Goal: Information Seeking & Learning: Learn about a topic

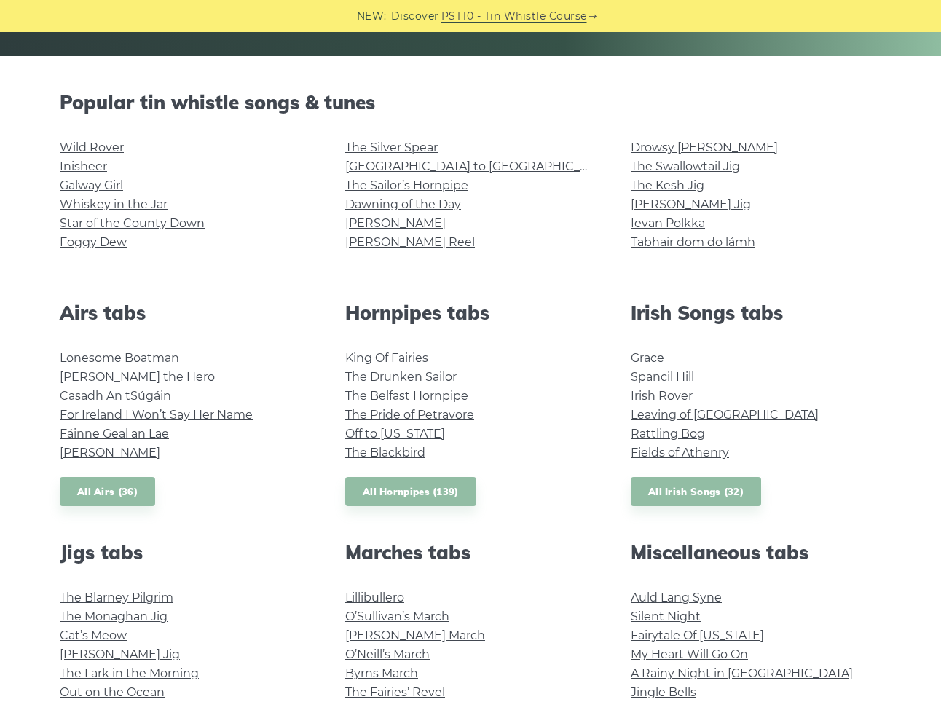
scroll to position [320, 0]
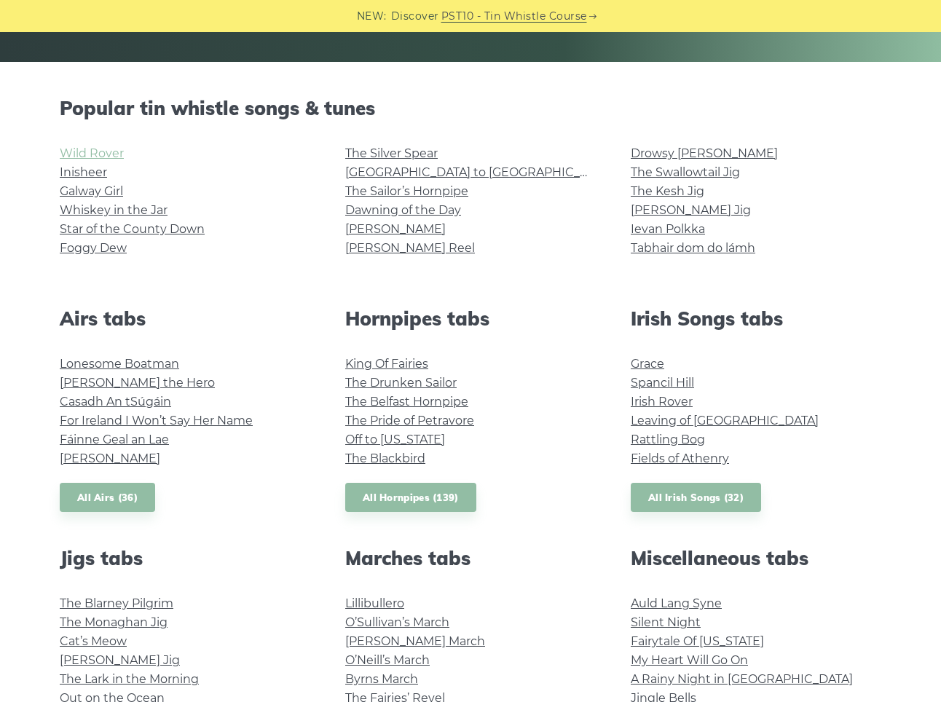
click at [97, 155] on link "Wild Rover" at bounding box center [92, 153] width 64 height 14
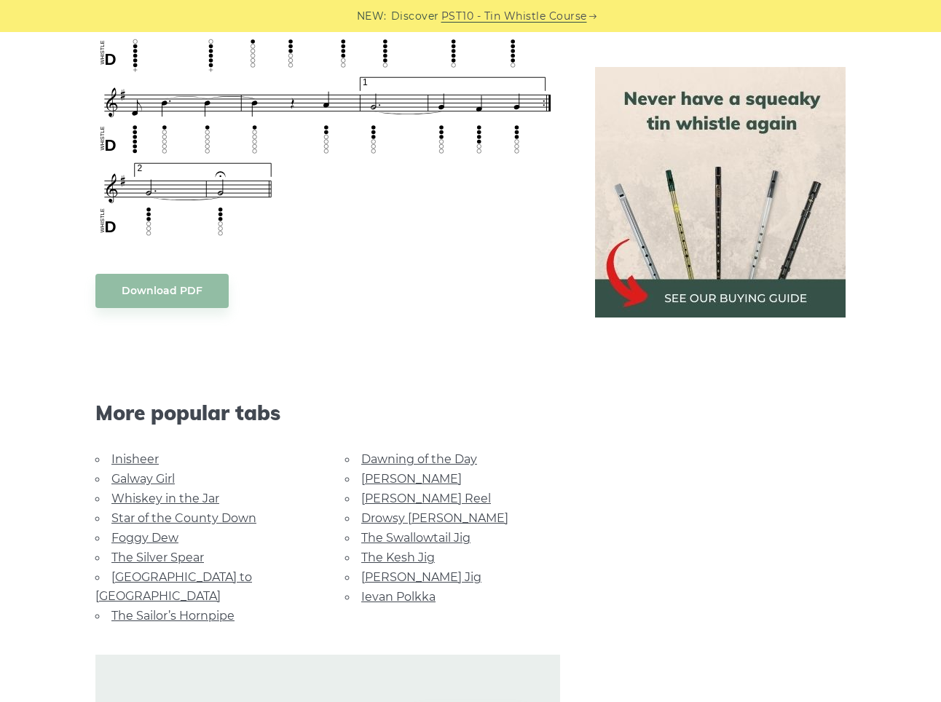
scroll to position [1103, 0]
click at [144, 476] on link "Galway Girl" at bounding box center [142, 479] width 63 height 14
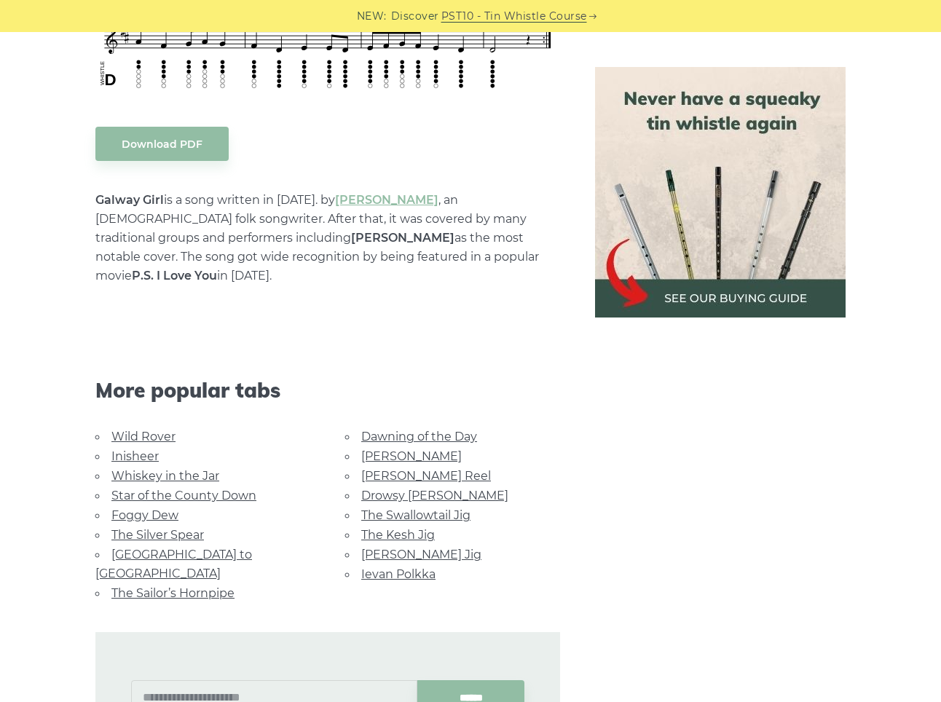
scroll to position [756, 0]
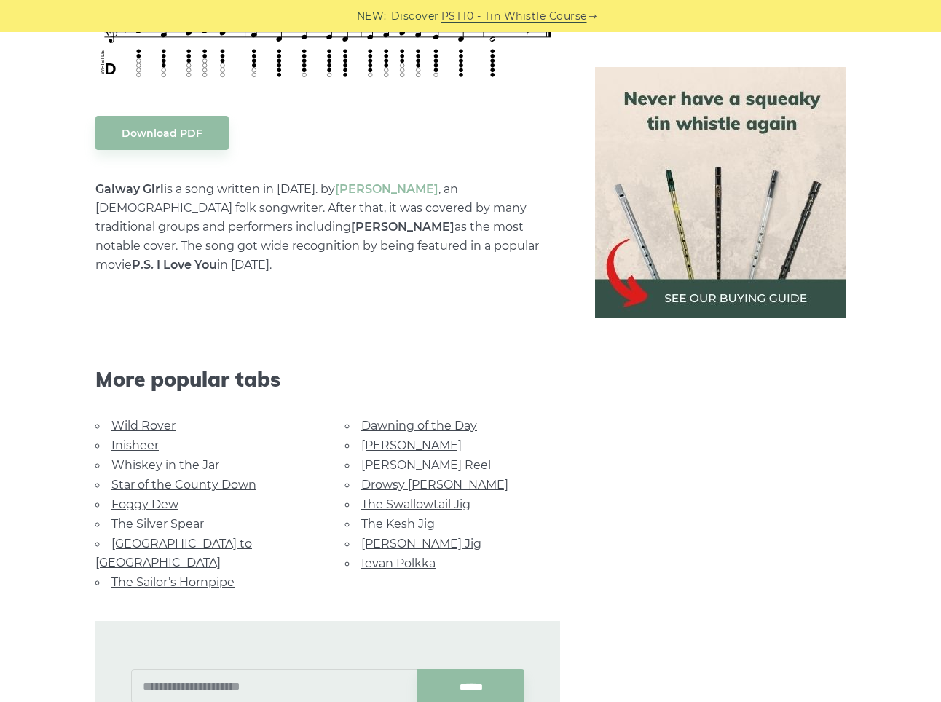
click at [163, 575] on link "The Sailor’s Hornpipe" at bounding box center [172, 582] width 123 height 14
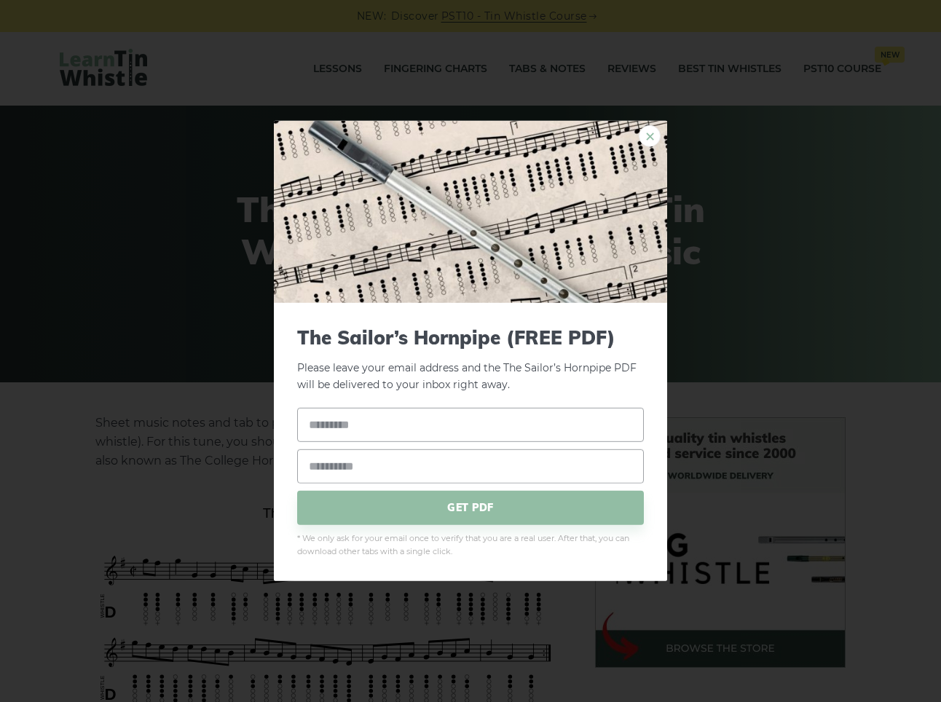
click at [650, 141] on link "×" at bounding box center [650, 136] width 22 height 22
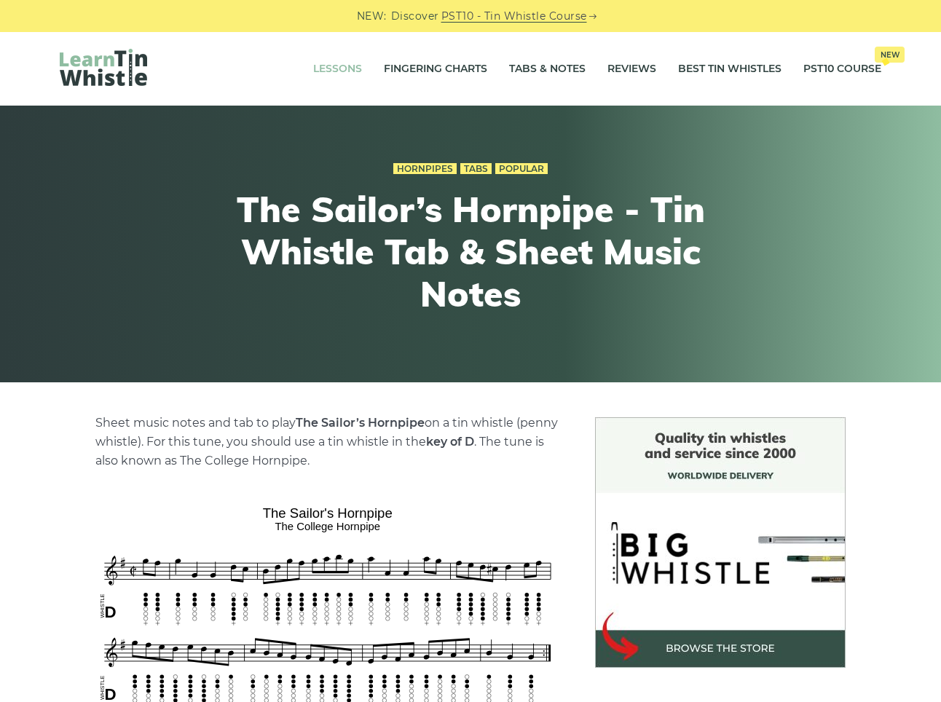
click at [346, 68] on link "Lessons" at bounding box center [337, 69] width 49 height 36
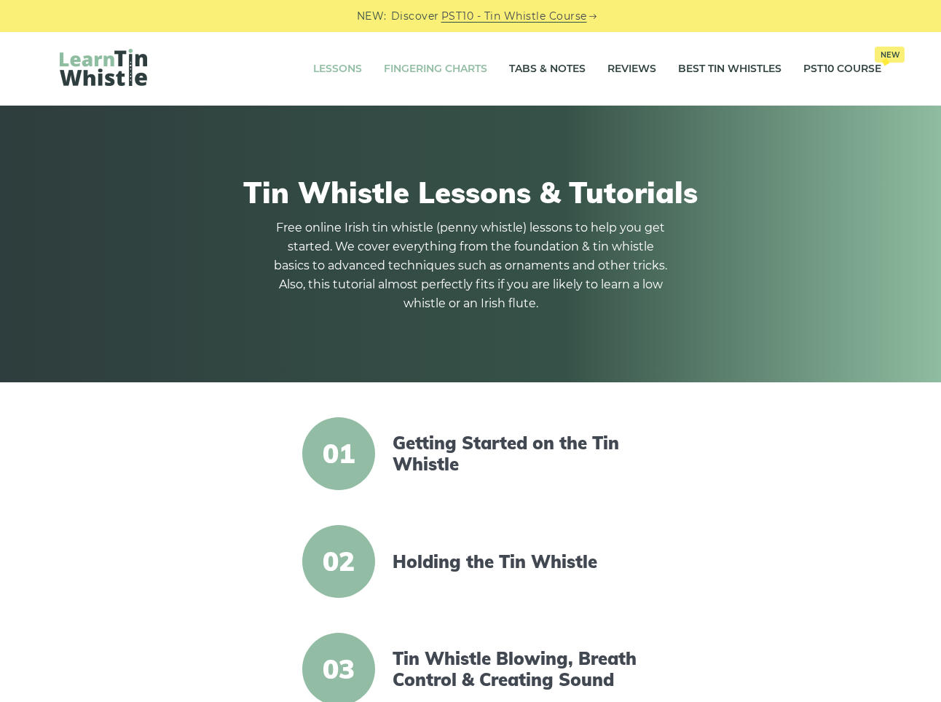
click at [435, 68] on link "Fingering Charts" at bounding box center [435, 69] width 103 height 36
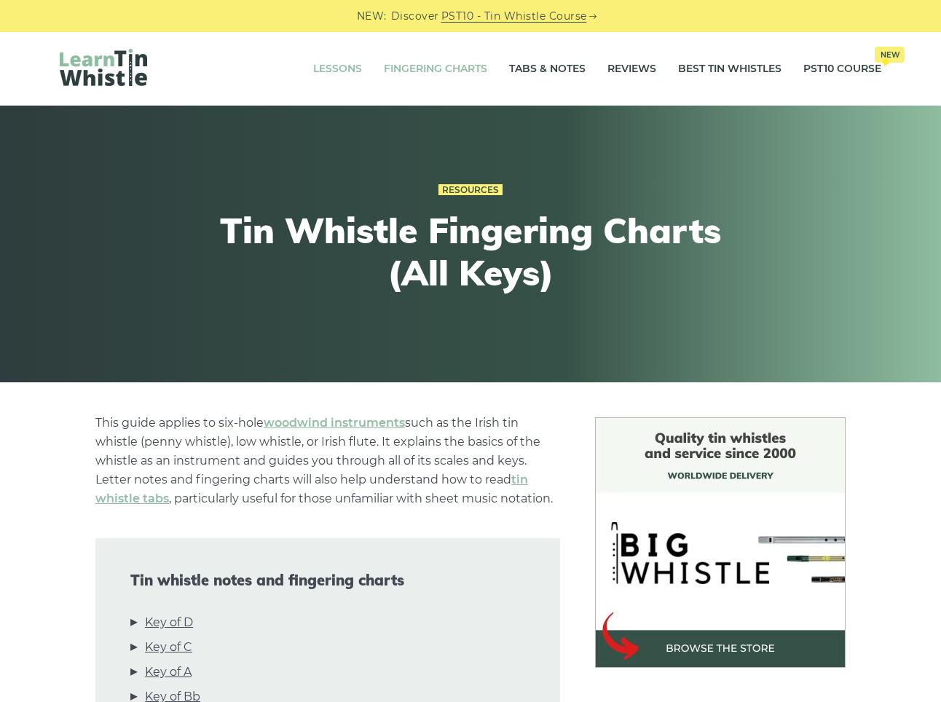
click at [340, 68] on link "Lessons" at bounding box center [337, 69] width 49 height 36
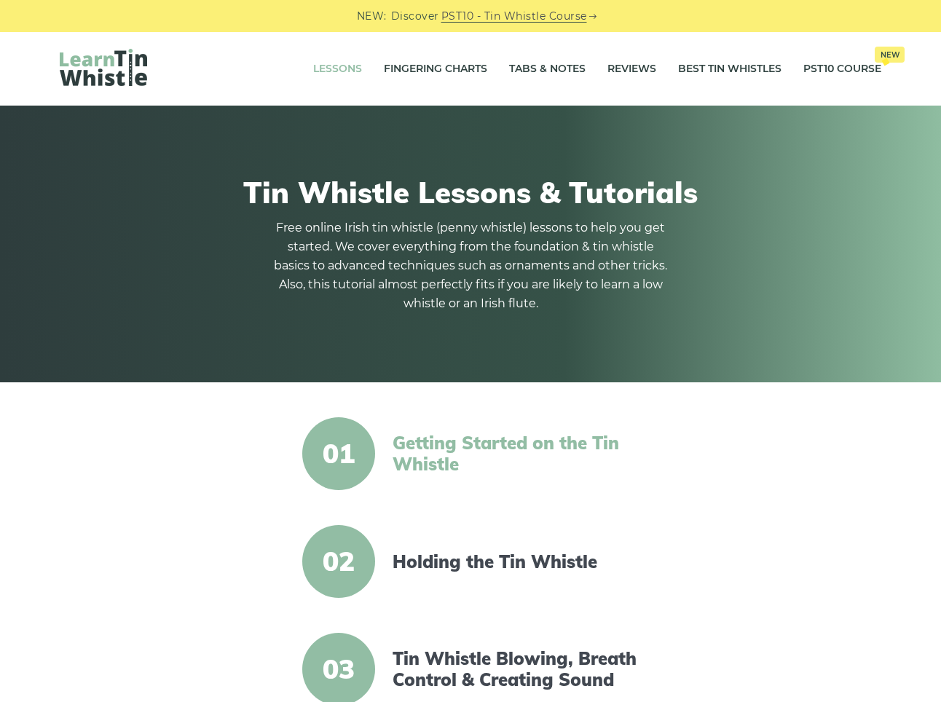
click at [499, 436] on link "Getting Started on the Tin Whistle" at bounding box center [518, 454] width 251 height 42
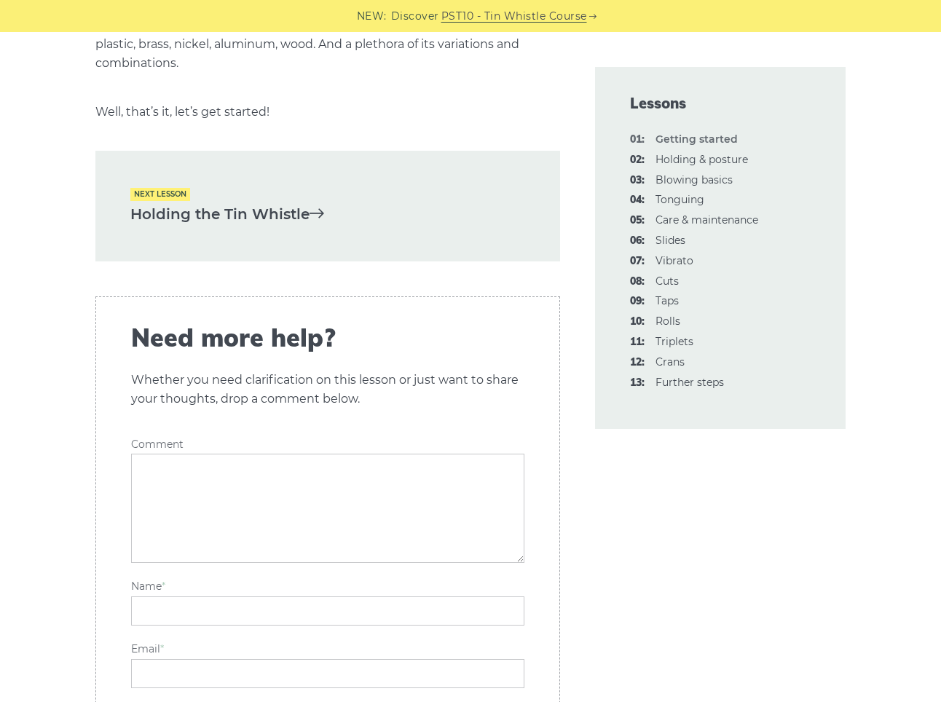
scroll to position [3167, 0]
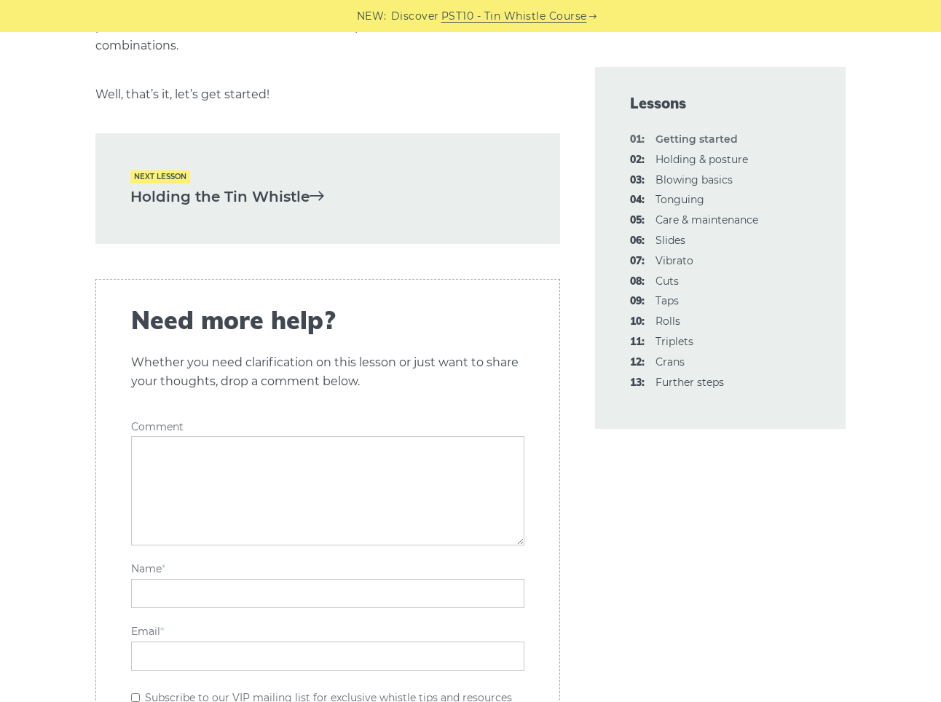
click at [288, 192] on link "Holding the Tin Whistle" at bounding box center [327, 197] width 395 height 24
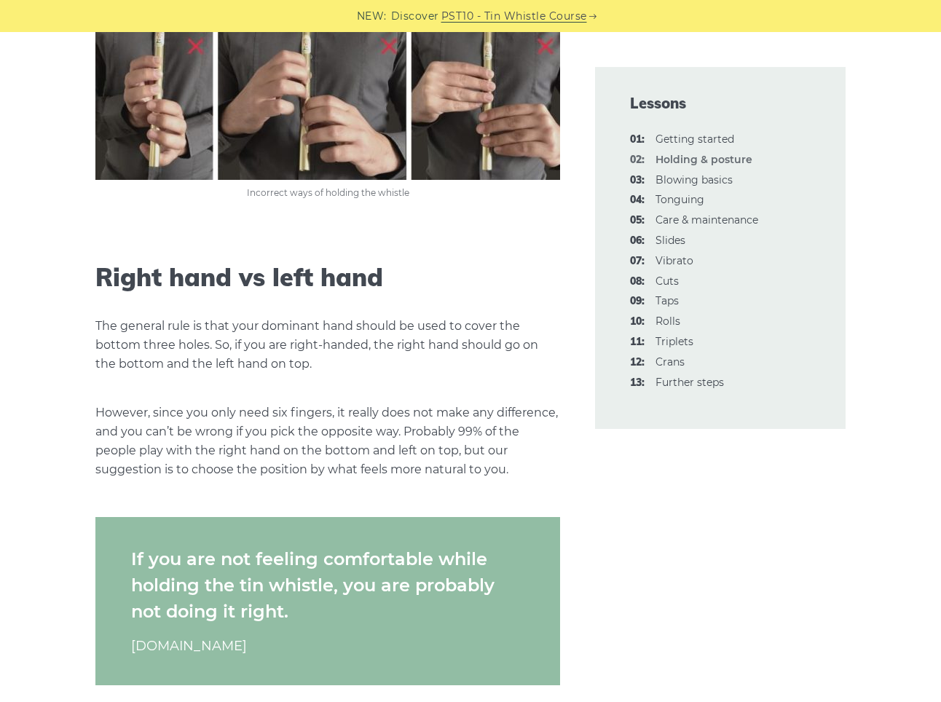
scroll to position [1250, 0]
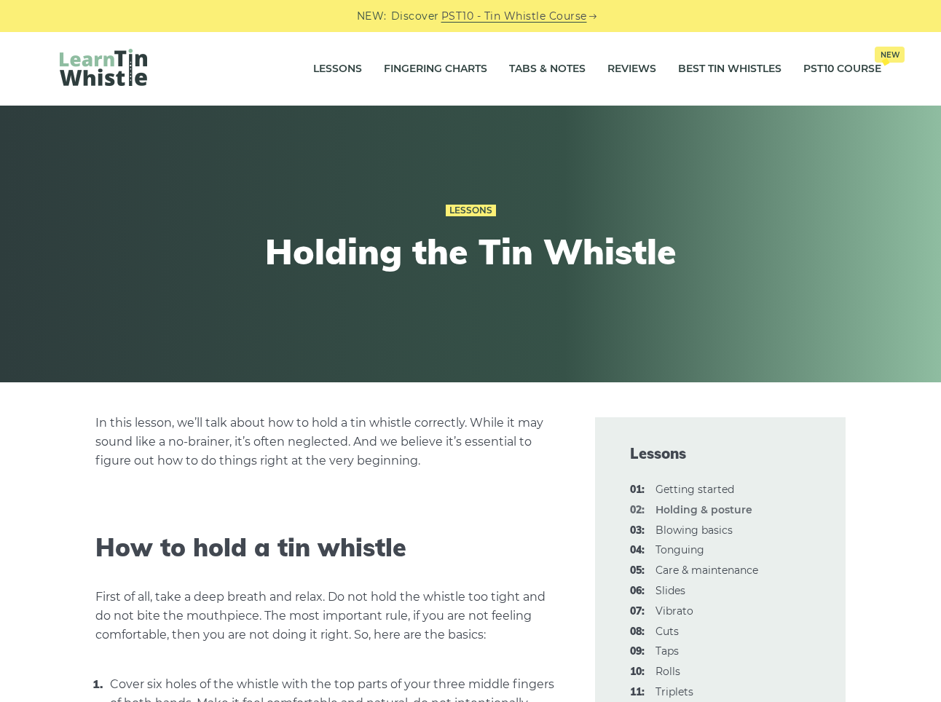
scroll to position [0, 0]
click at [536, 65] on link "Tabs & Notes" at bounding box center [547, 69] width 76 height 36
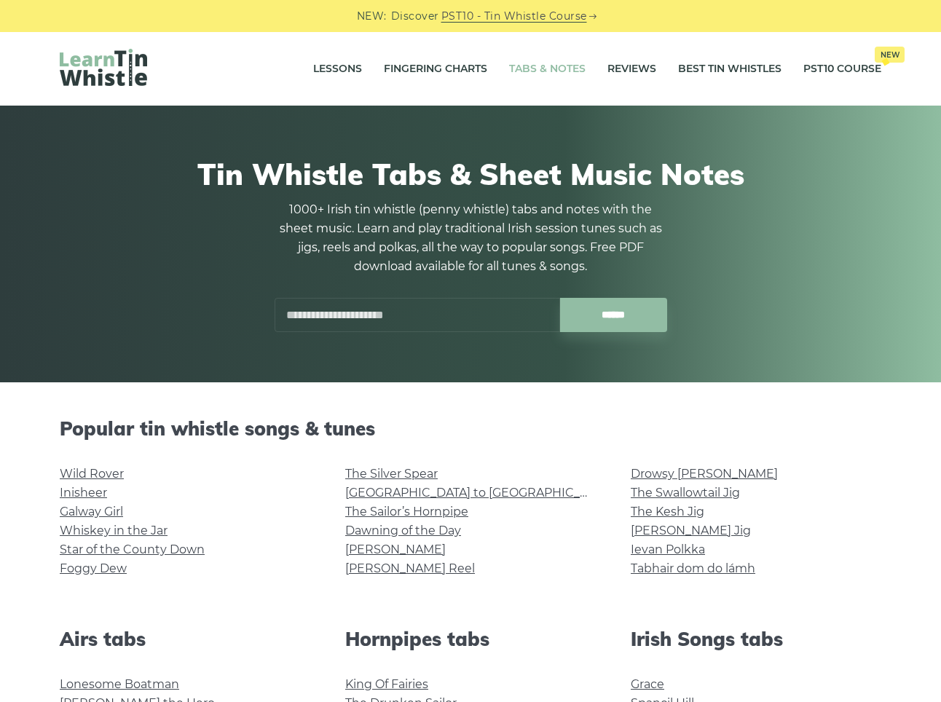
click at [86, 476] on link "Wild Rover" at bounding box center [92, 474] width 64 height 14
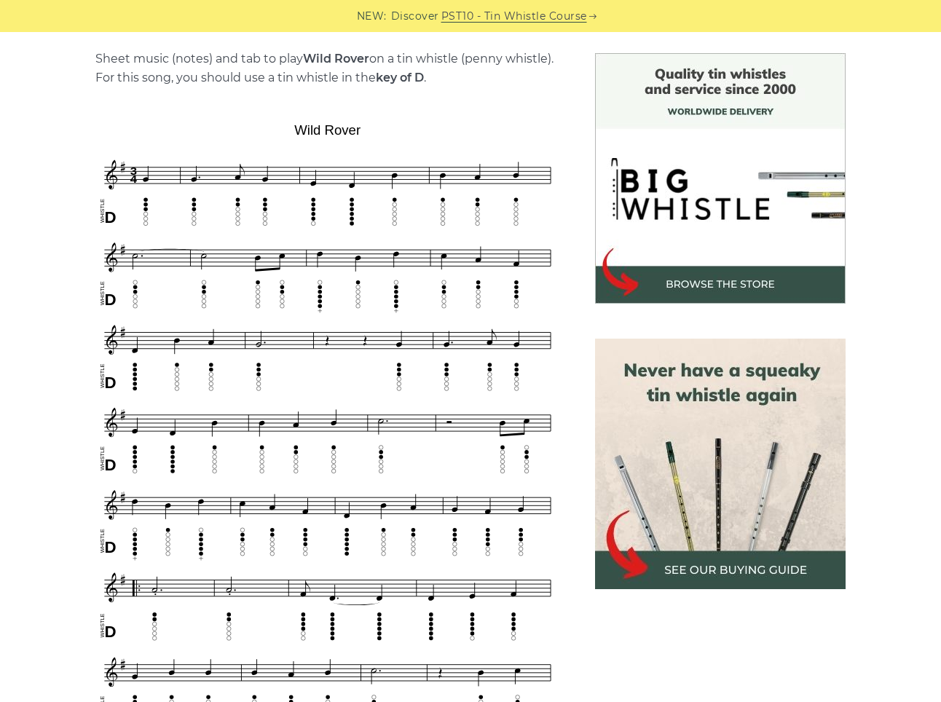
scroll to position [363, 0]
